Goal: Task Accomplishment & Management: Complete application form

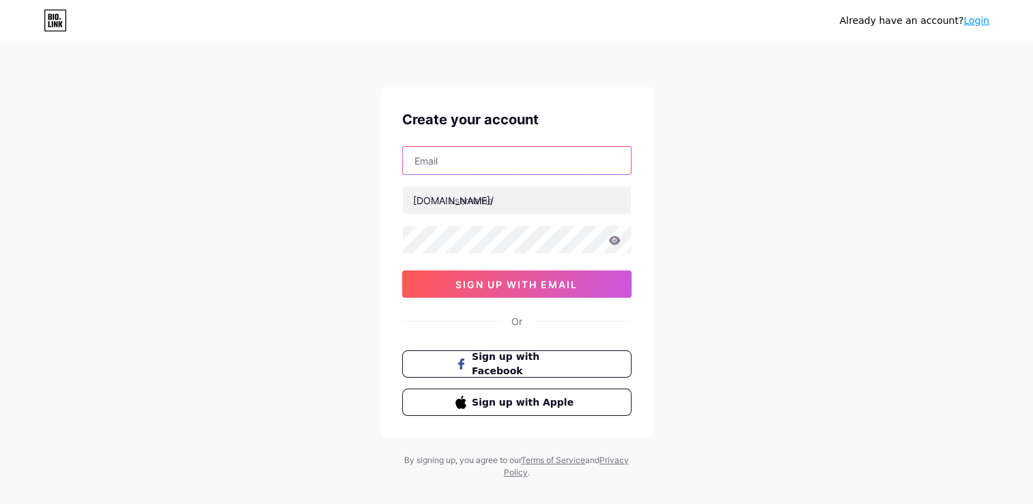
click at [520, 164] on input "text" at bounding box center [517, 160] width 228 height 27
type input "[PERSON_NAME][EMAIL_ADDRESS][DOMAIN_NAME]"
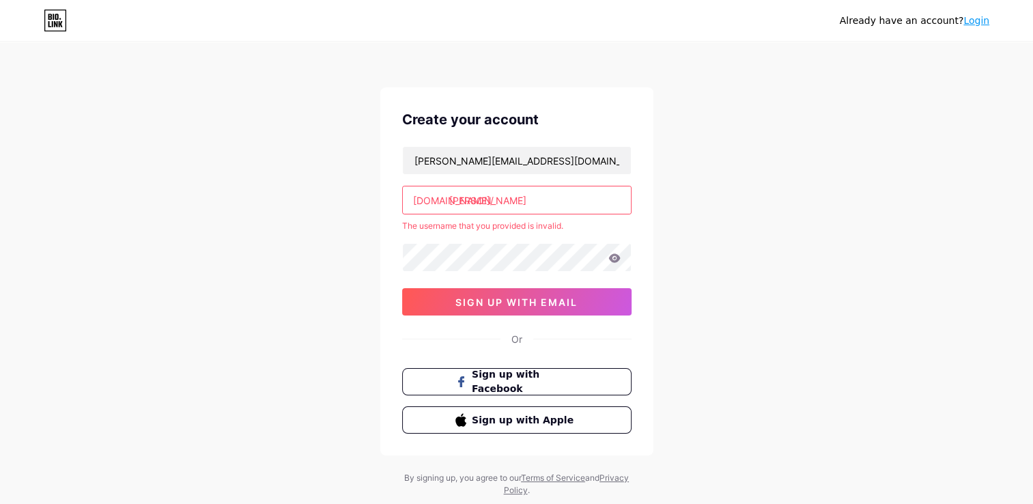
click at [526, 206] on input "[PERSON_NAME]" at bounding box center [517, 199] width 228 height 27
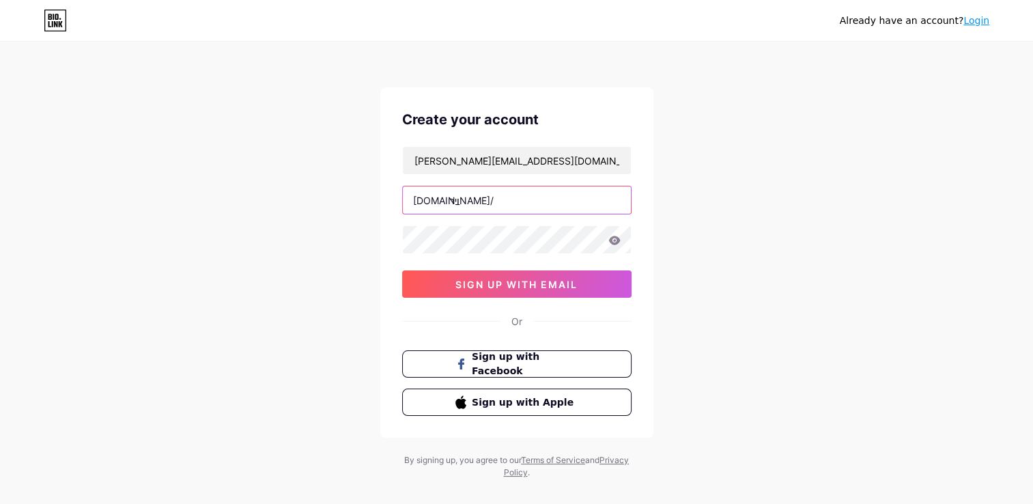
type input "וי"
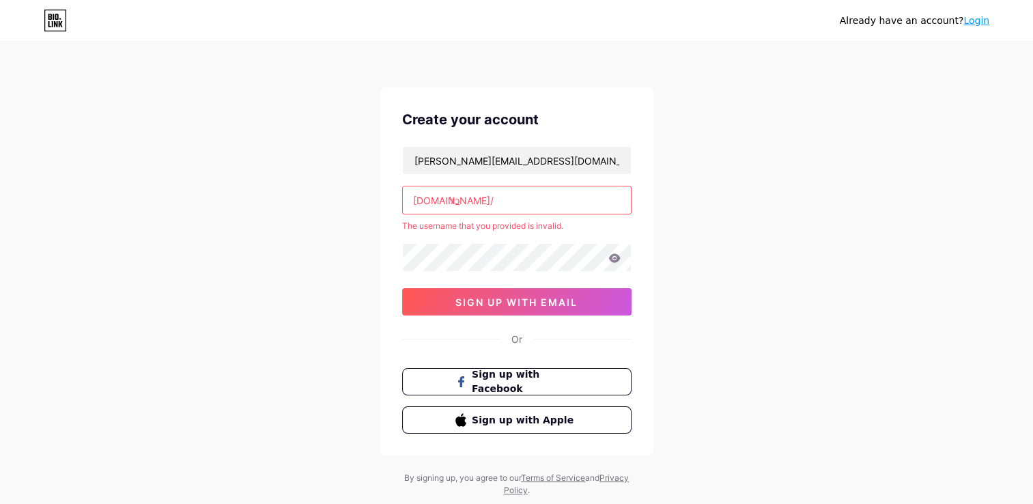
type input "ל"
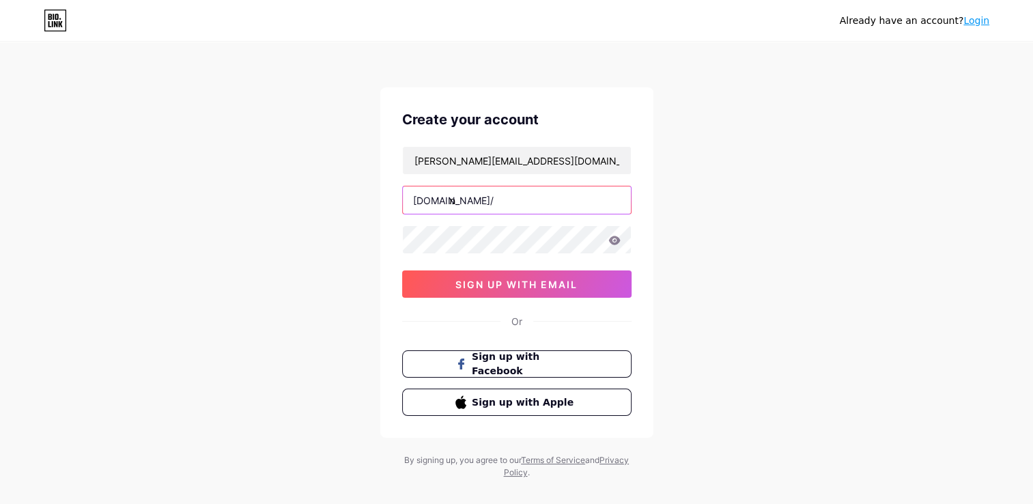
type input "י"
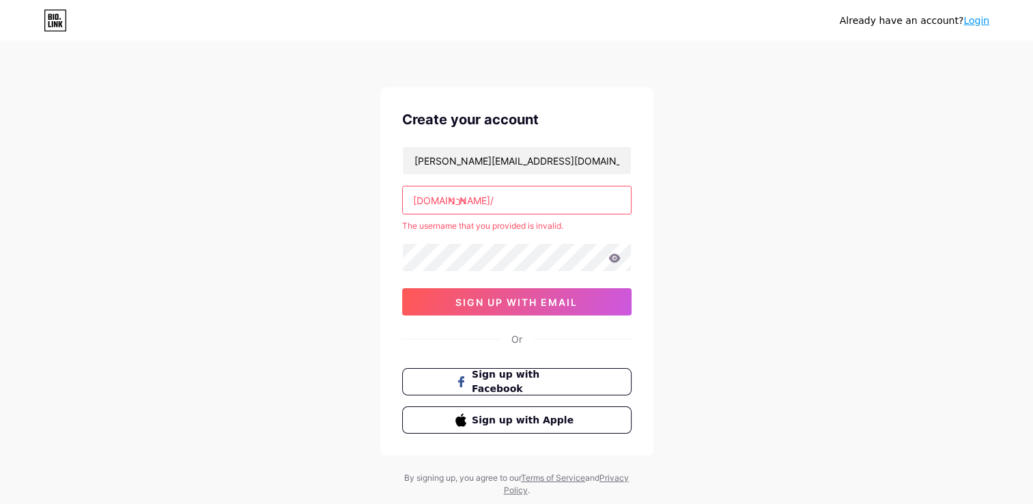
type input "וירני"
click at [428, 201] on div "[DOMAIN_NAME]/" at bounding box center [453, 200] width 81 height 14
click at [440, 201] on div "[DOMAIN_NAME]/" at bounding box center [453, 200] width 81 height 14
drag, startPoint x: 440, startPoint y: 201, endPoint x: 451, endPoint y: 199, distance: 11.1
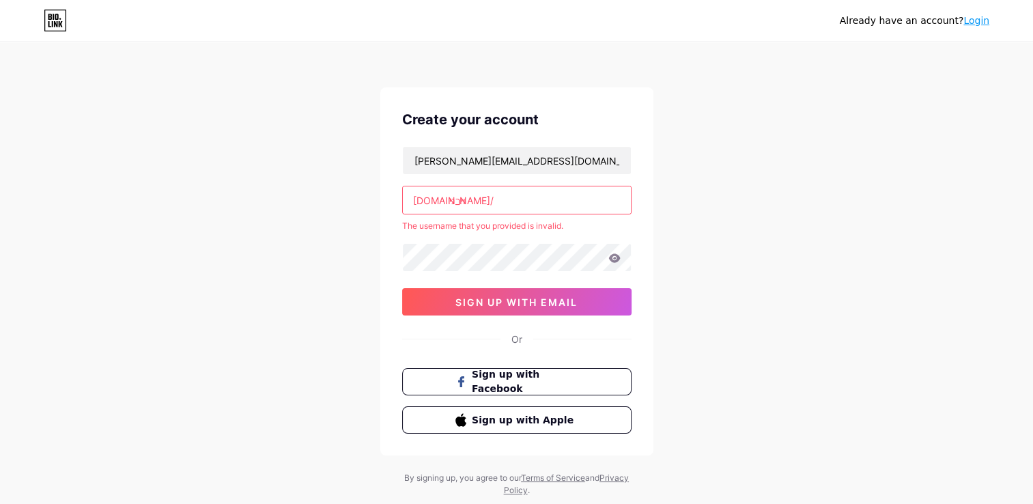
click at [451, 199] on input "וירני" at bounding box center [517, 199] width 228 height 27
click at [436, 198] on div "[DOMAIN_NAME]/" at bounding box center [453, 200] width 81 height 14
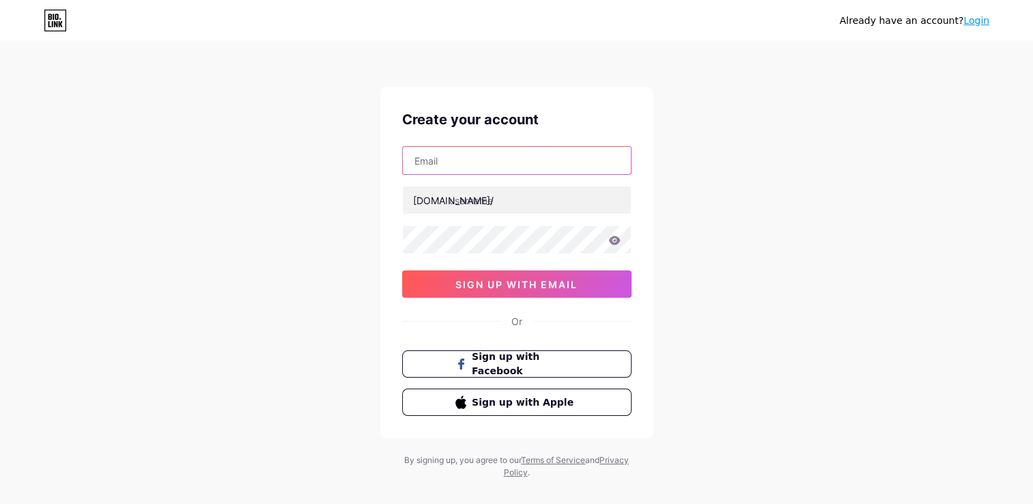
click at [493, 162] on input "text" at bounding box center [517, 160] width 228 height 27
type input "[PERSON_NAME][EMAIL_ADDRESS][DOMAIN_NAME]"
type input "[PERSON_NAME]"
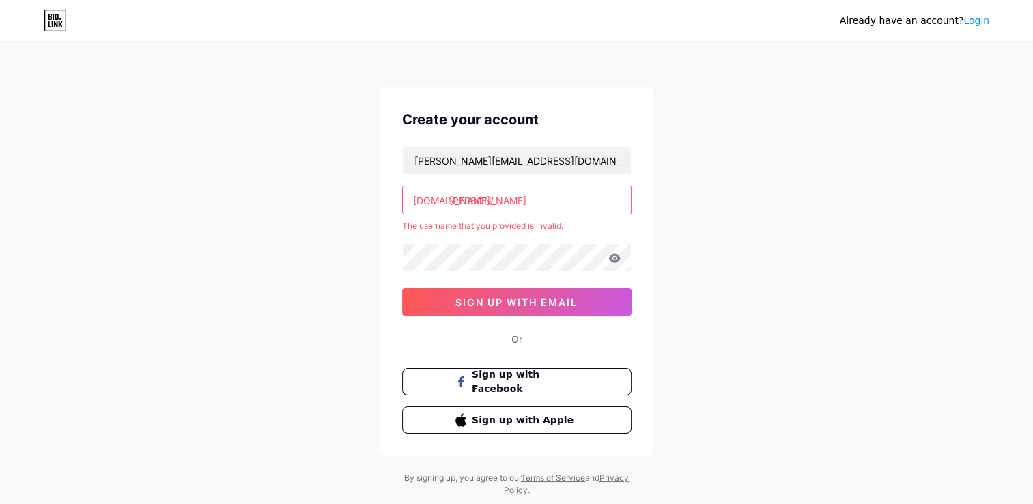
click at [508, 213] on div "[PERSON_NAME]" at bounding box center [516, 200] width 229 height 29
click at [610, 260] on icon at bounding box center [614, 257] width 12 height 9
click at [473, 298] on span "sign up with email" at bounding box center [516, 302] width 122 height 12
click at [453, 201] on input "[PERSON_NAME]" at bounding box center [517, 199] width 228 height 27
drag, startPoint x: 464, startPoint y: 200, endPoint x: 449, endPoint y: 198, distance: 15.2
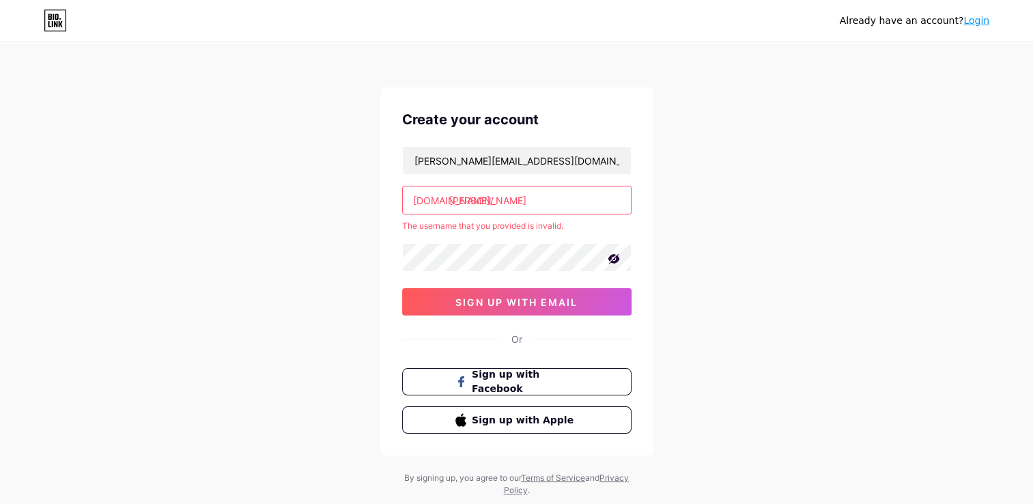
click at [449, 198] on input "[PERSON_NAME]" at bounding box center [517, 199] width 228 height 27
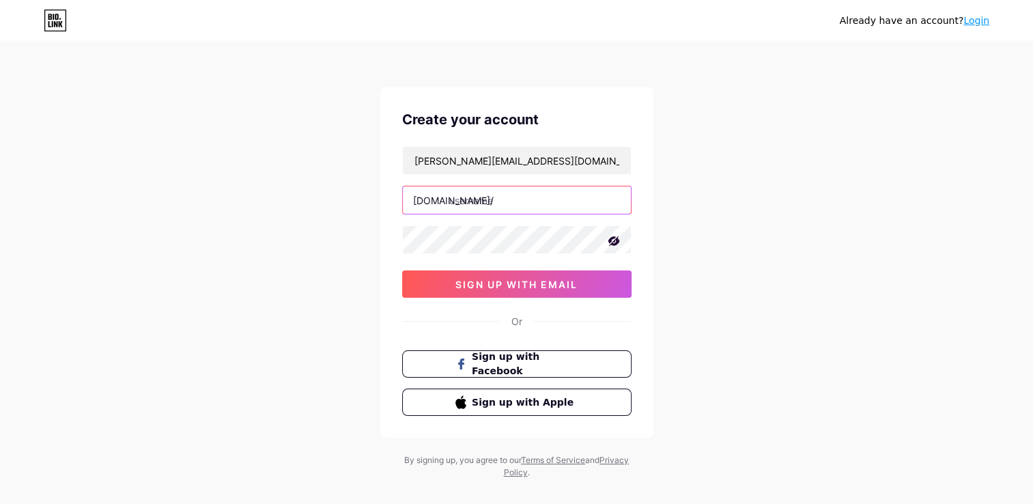
type input "ר"
type input "ה"
type input "ק"
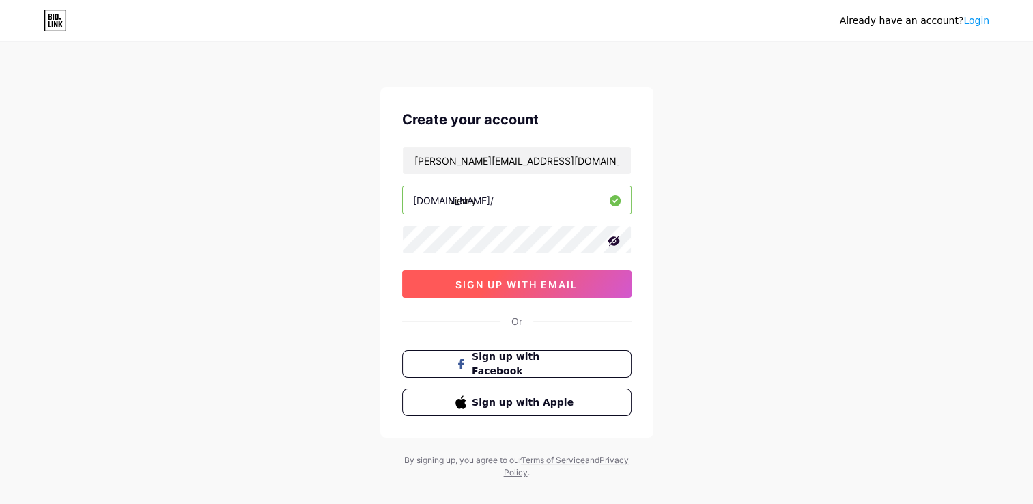
type input "vierny"
click at [545, 281] on span "sign up with email" at bounding box center [516, 284] width 122 height 12
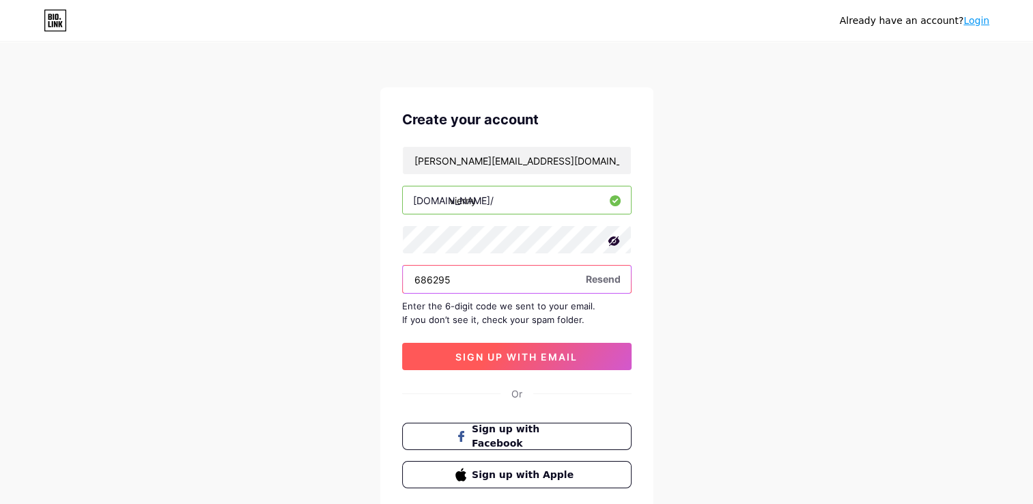
type input "686295"
click at [448, 364] on button "sign up with email" at bounding box center [516, 356] width 229 height 27
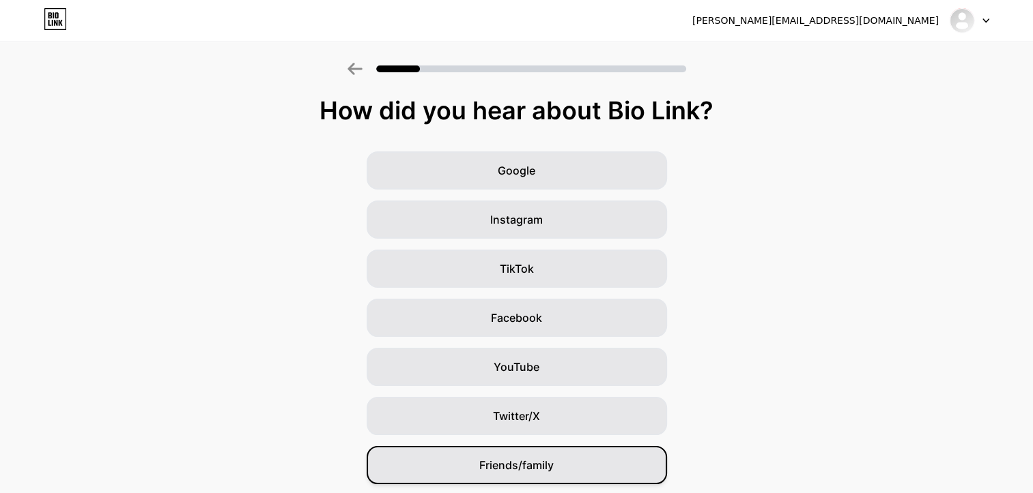
click at [539, 464] on span "Friends/family" at bounding box center [516, 465] width 74 height 16
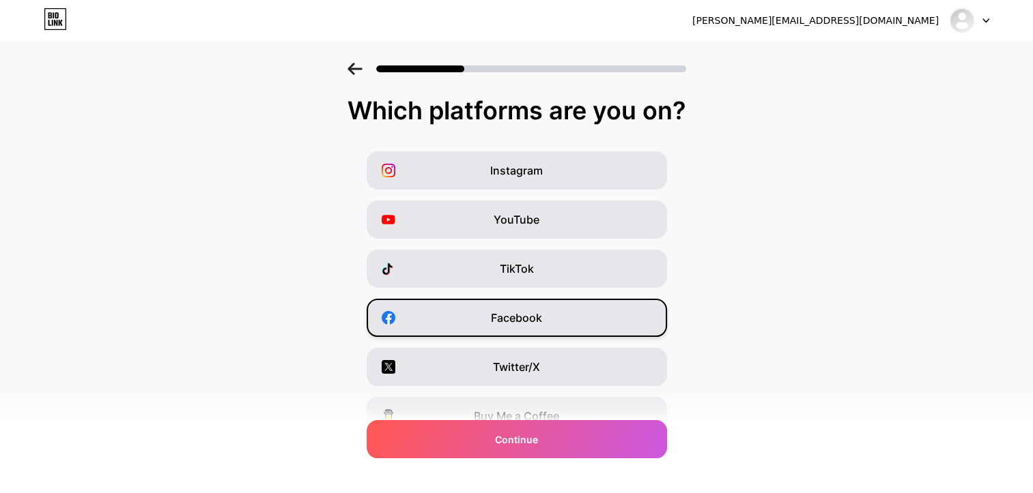
click at [588, 319] on div "Facebook" at bounding box center [517, 318] width 300 height 38
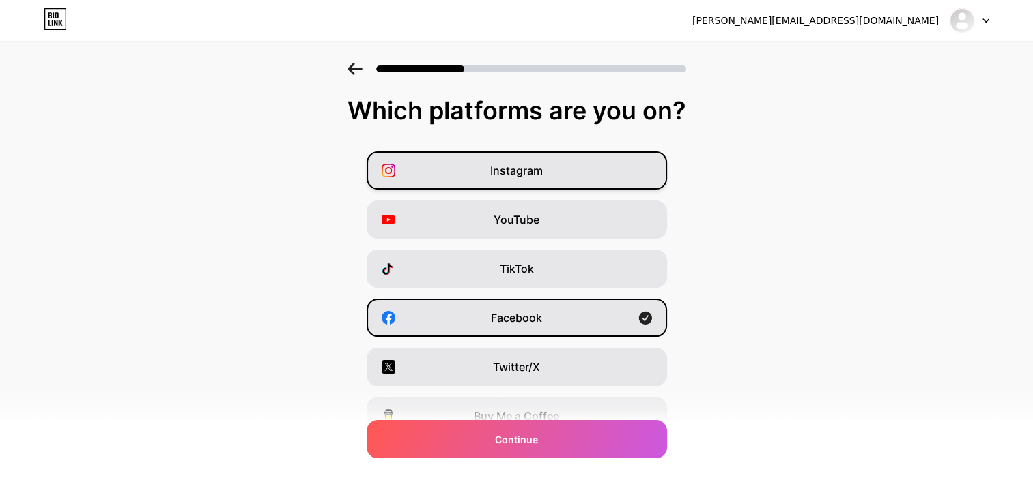
click at [644, 170] on div "Instagram" at bounding box center [517, 171] width 300 height 38
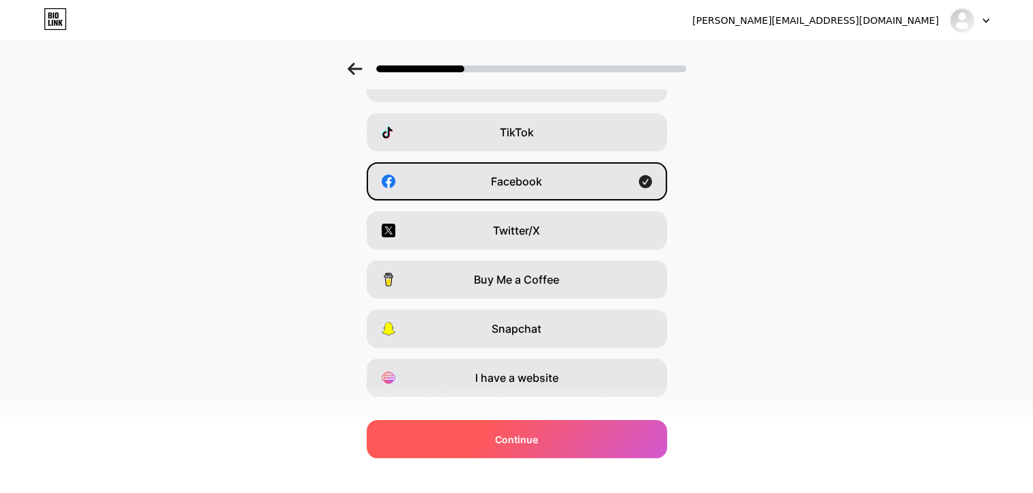
click at [509, 442] on span "Continue" at bounding box center [516, 440] width 43 height 14
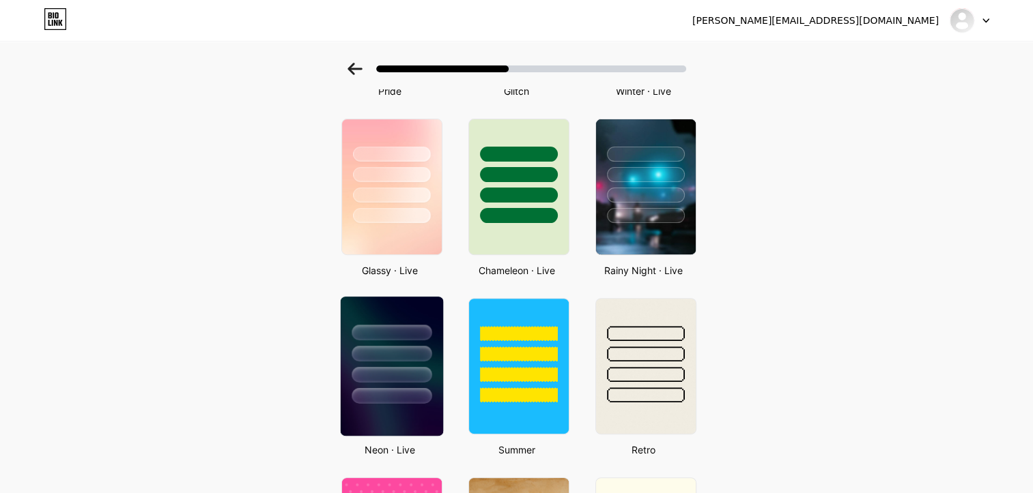
scroll to position [309, 0]
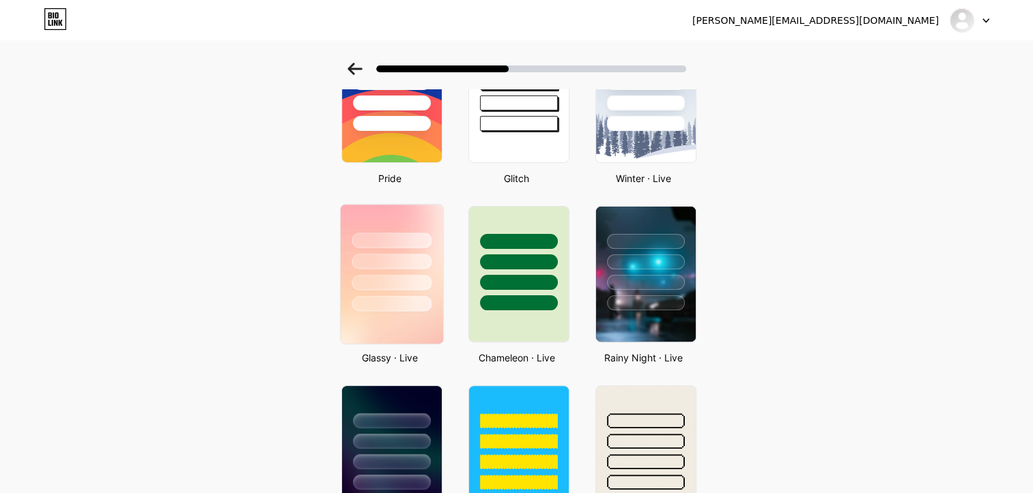
click at [422, 321] on img at bounding box center [391, 274] width 102 height 139
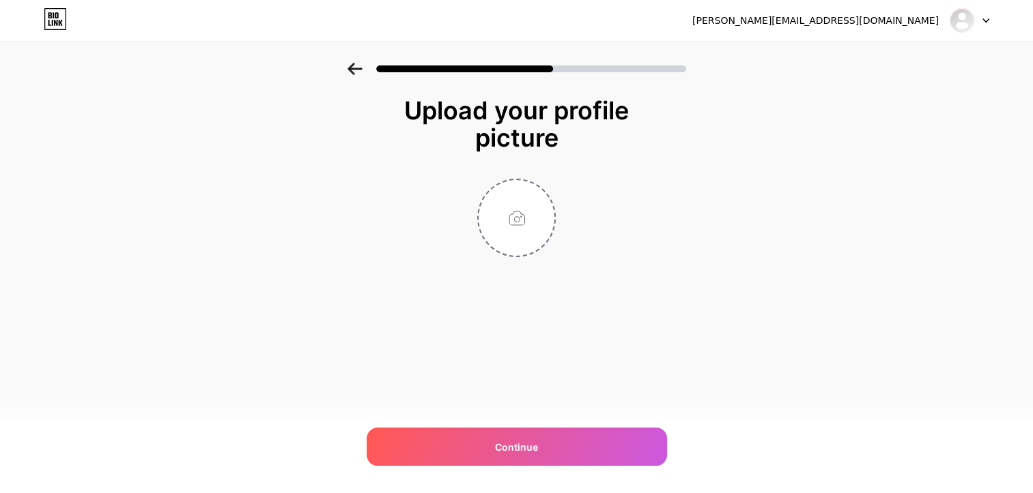
scroll to position [0, 0]
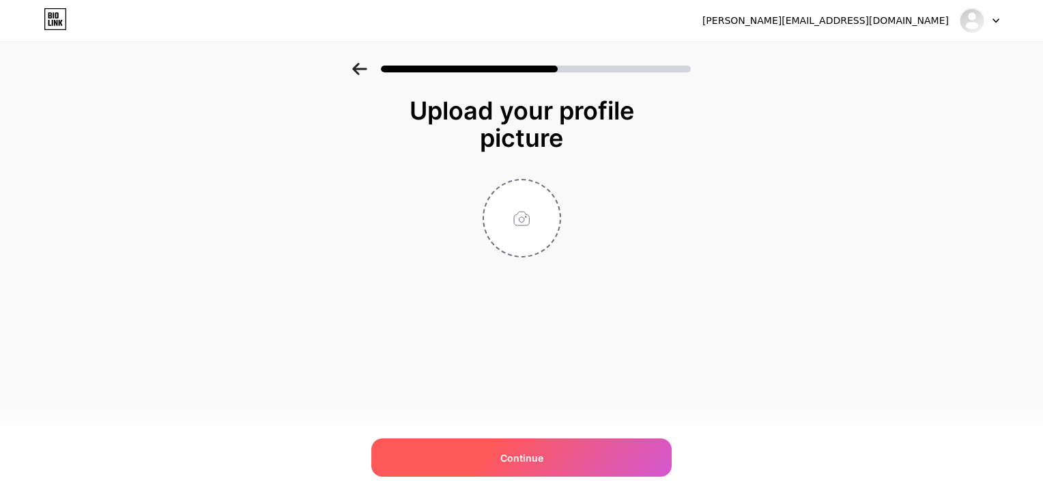
click at [513, 457] on span "Continue" at bounding box center [521, 457] width 43 height 14
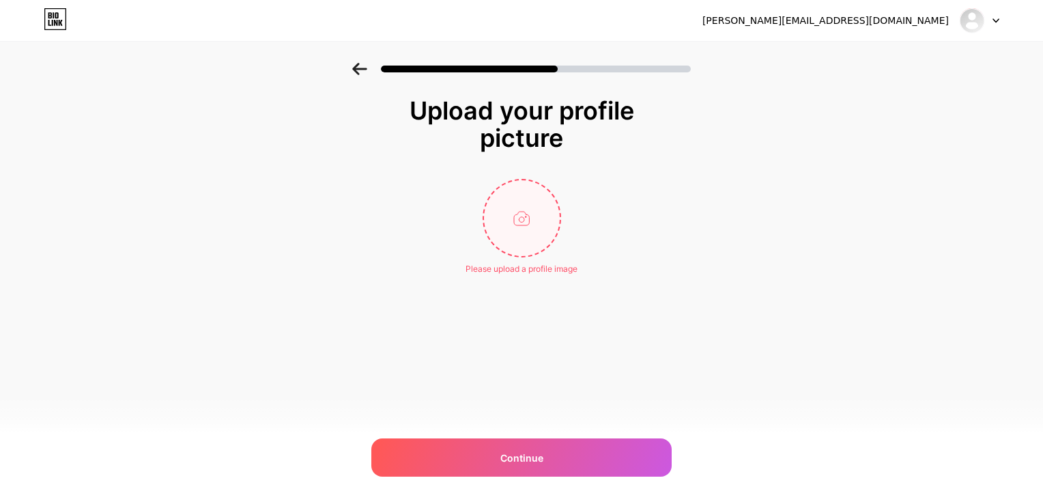
click at [539, 219] on input "file" at bounding box center [522, 218] width 76 height 76
click at [509, 217] on input "file" at bounding box center [522, 218] width 76 height 76
type input "C:\fakepath\צוות מחוז צפון.jpg"
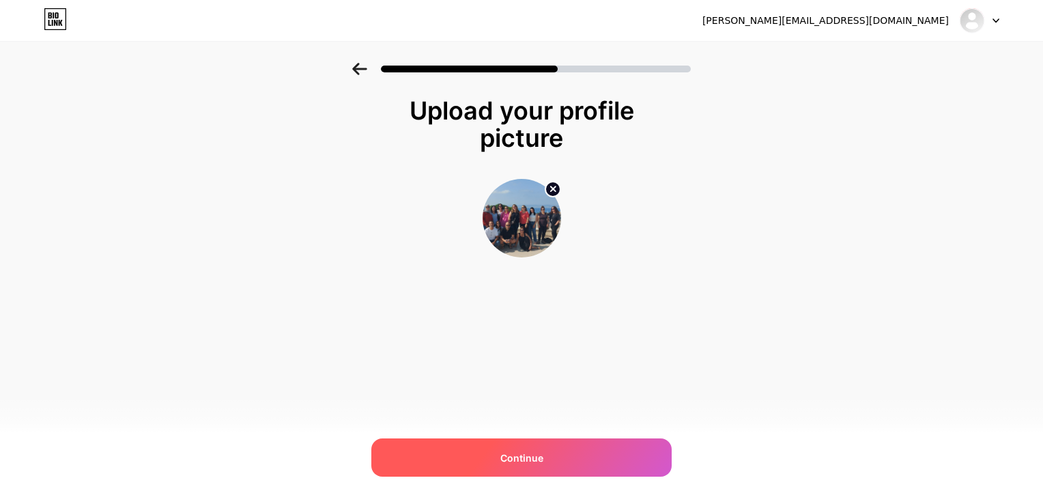
click at [480, 456] on div "Continue" at bounding box center [521, 457] width 300 height 38
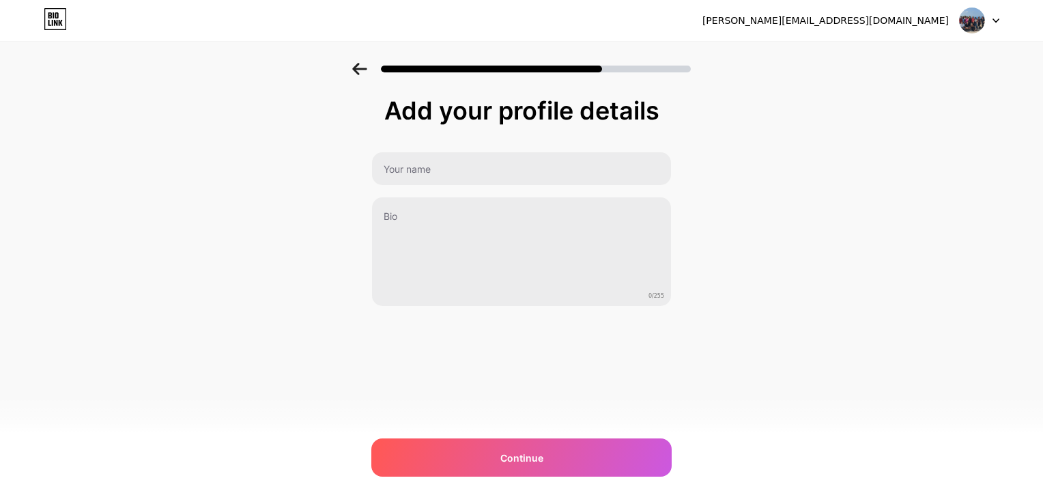
click at [480, 456] on div "Continue" at bounding box center [521, 457] width 300 height 38
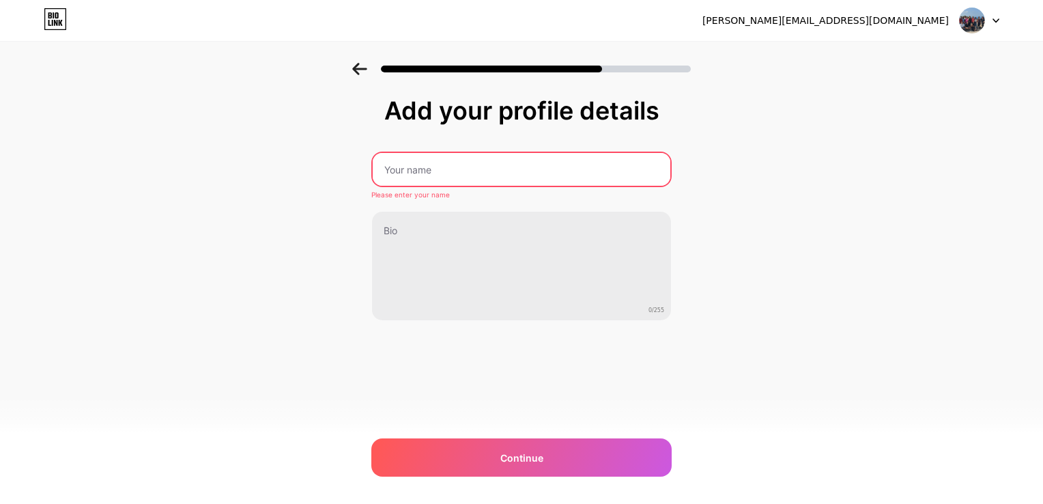
click at [432, 167] on input "text" at bounding box center [522, 169] width 298 height 33
type input "e"
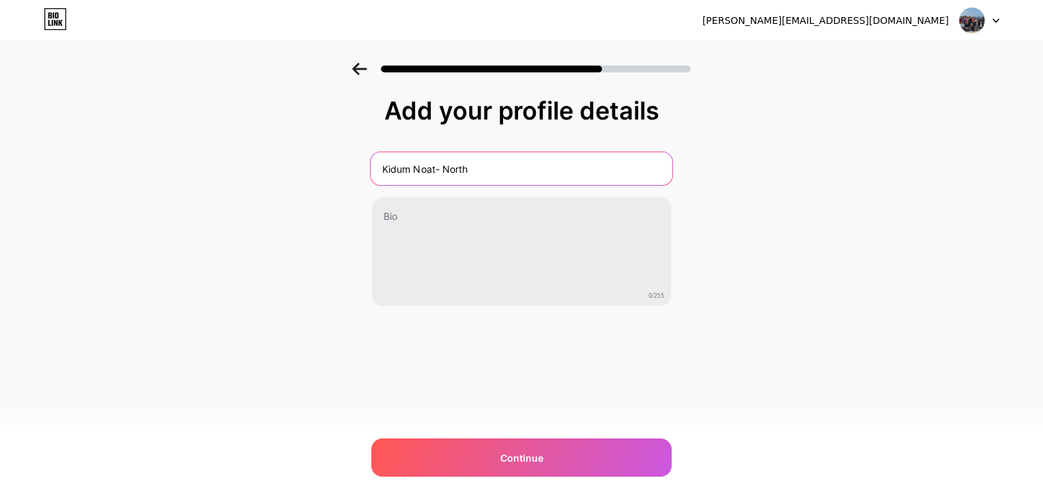
click at [434, 168] on input "Kidum Noat- North" at bounding box center [522, 168] width 302 height 33
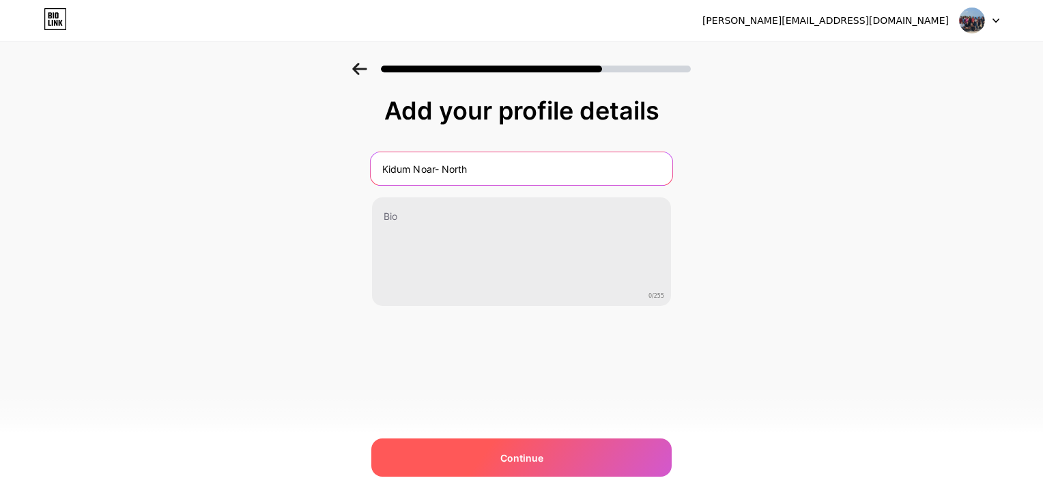
type input "Kidum Noar- North"
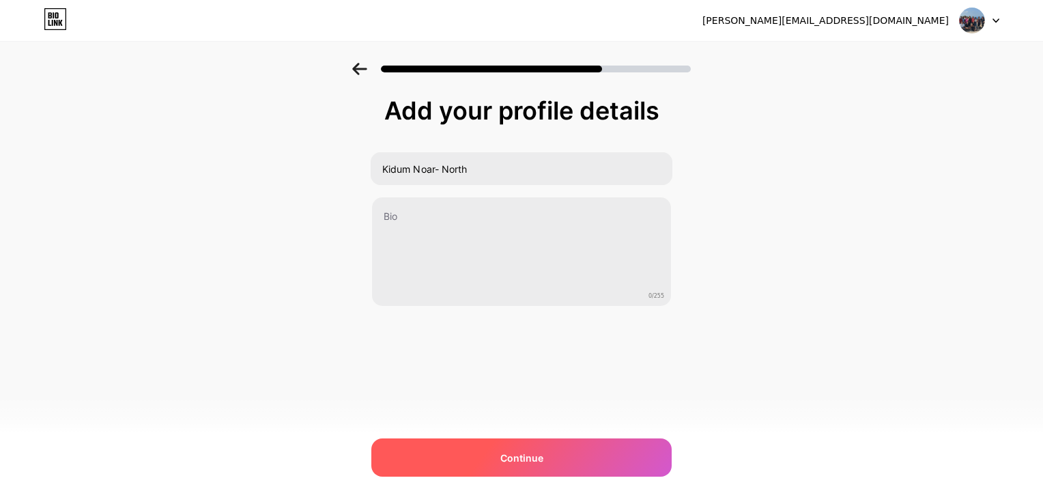
click at [457, 459] on div "Continue" at bounding box center [521, 457] width 300 height 38
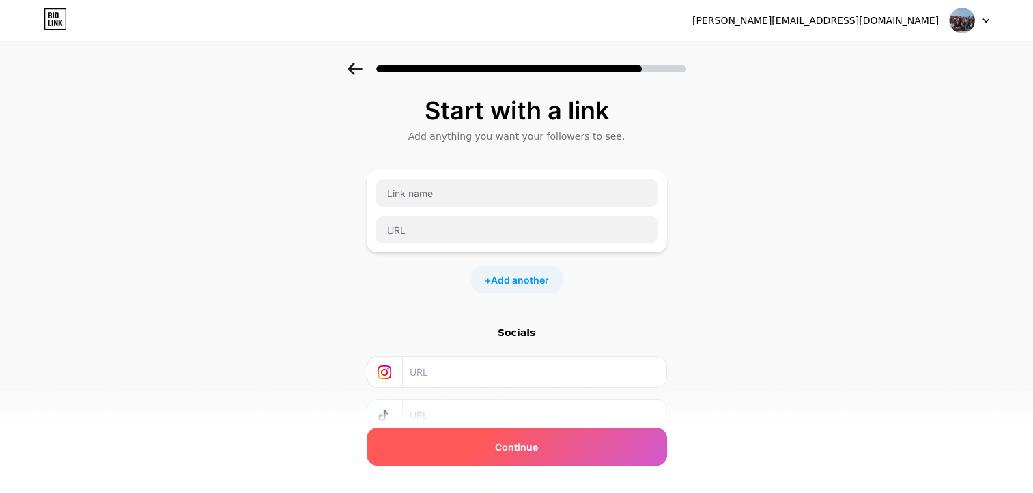
click at [453, 440] on div "Continue" at bounding box center [517, 447] width 300 height 38
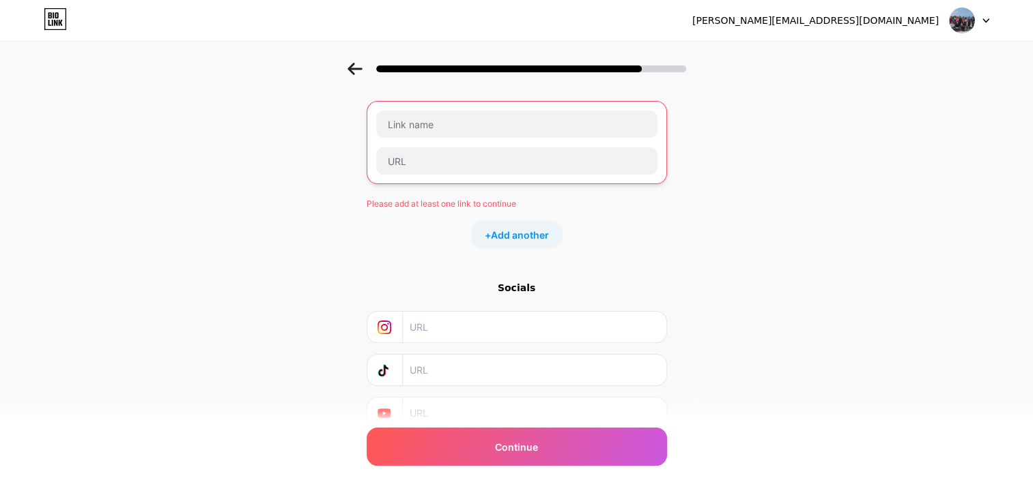
scroll to position [126, 0]
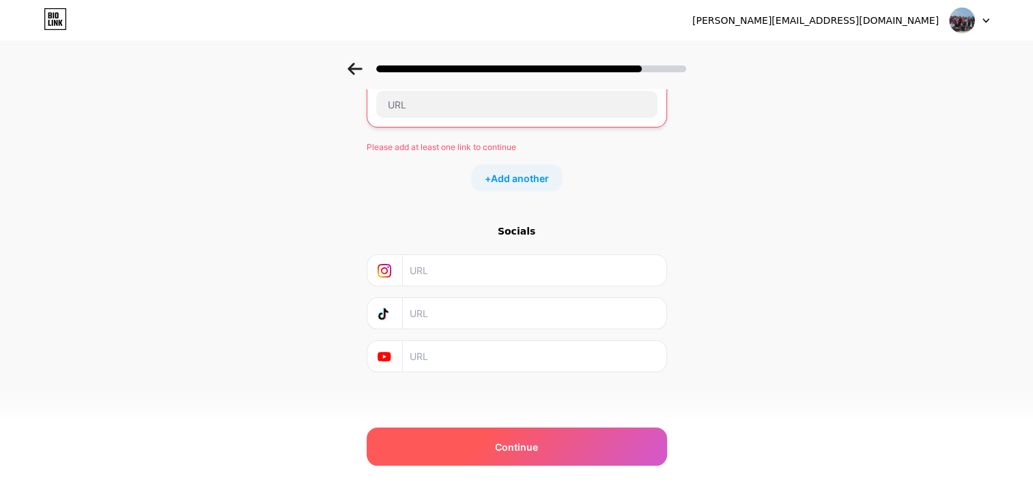
click at [418, 442] on div "Continue" at bounding box center [517, 447] width 300 height 38
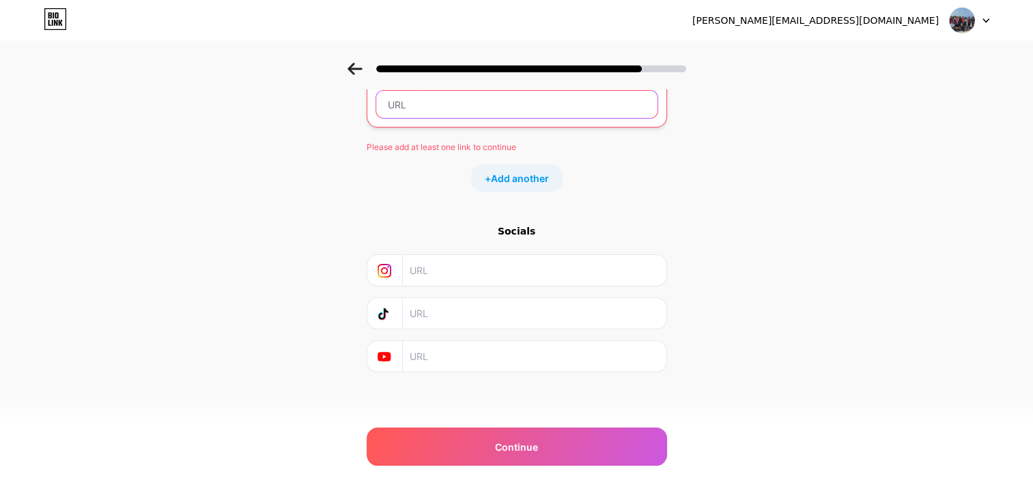
click at [513, 106] on input "text" at bounding box center [516, 104] width 281 height 27
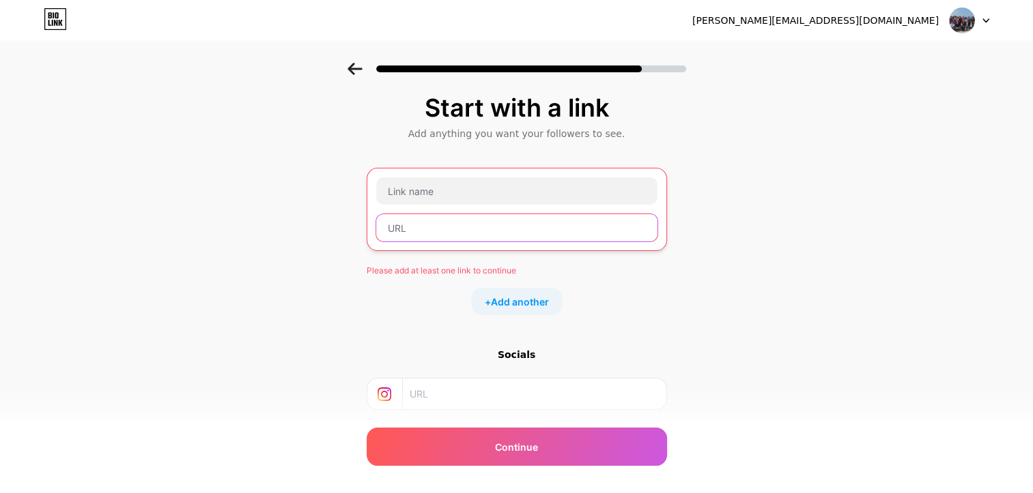
scroll to position [0, 0]
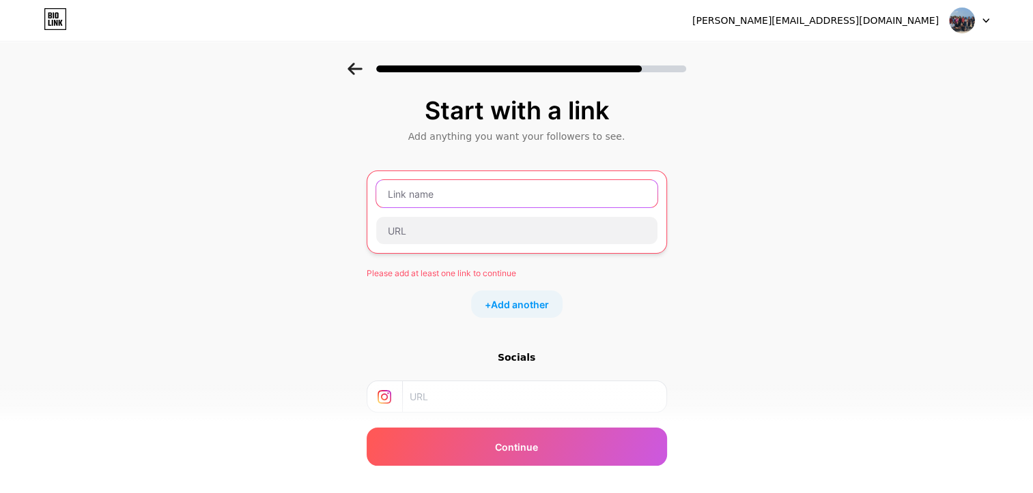
click at [451, 192] on input "text" at bounding box center [516, 193] width 281 height 27
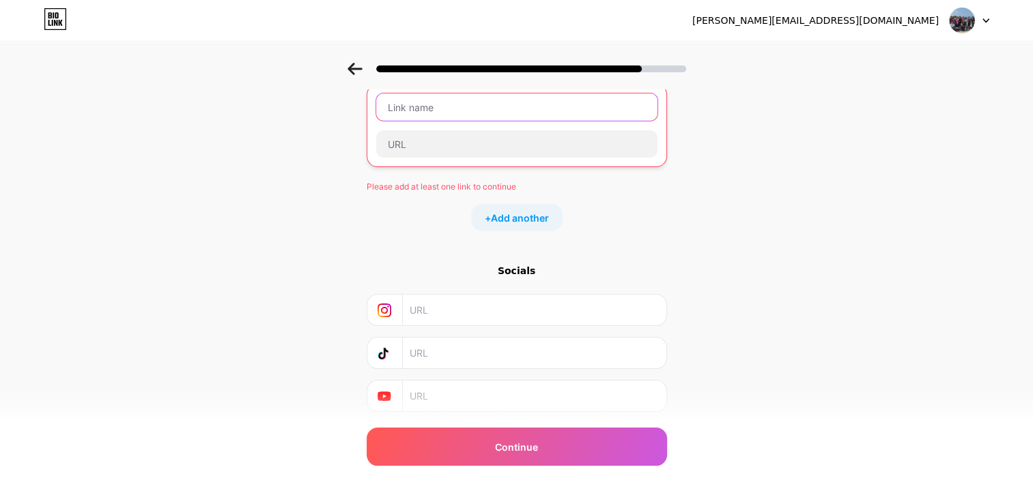
scroll to position [126, 0]
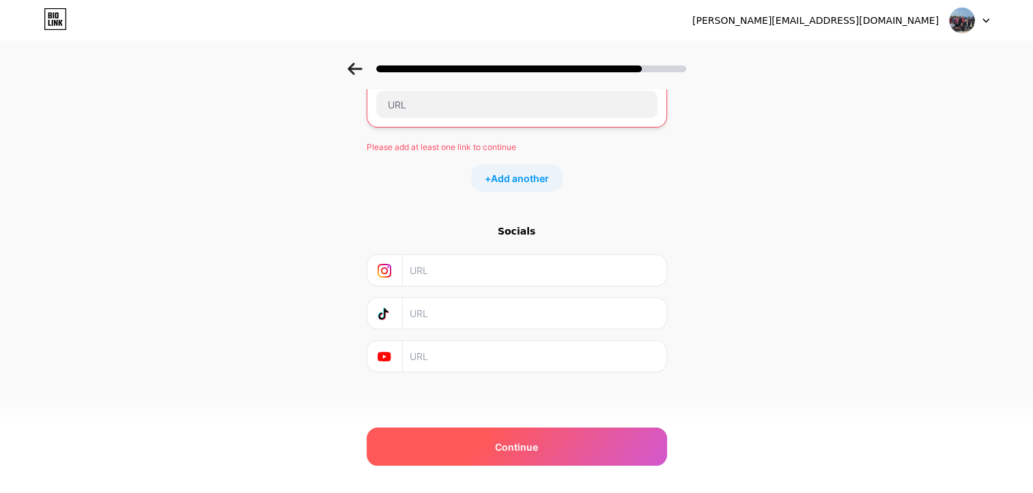
click at [465, 444] on div "Continue" at bounding box center [517, 447] width 300 height 38
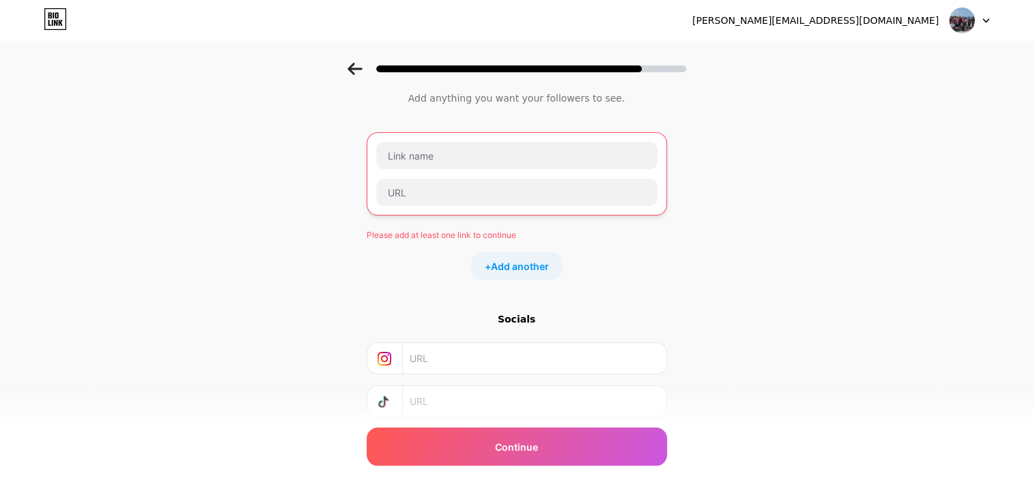
scroll to position [0, 0]
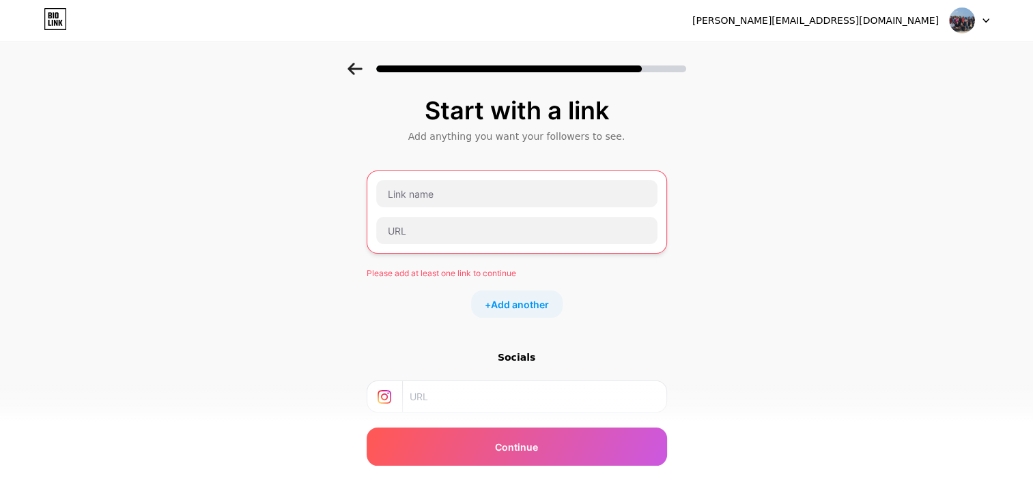
click at [988, 19] on icon at bounding box center [985, 20] width 5 height 3
